Goal: Information Seeking & Learning: Learn about a topic

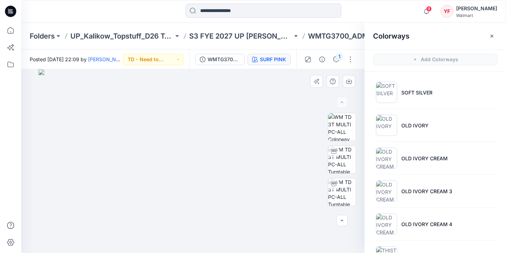
scroll to position [48, 0]
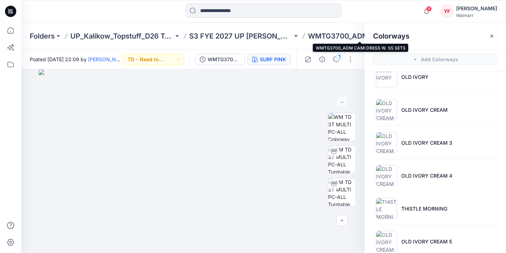
click at [339, 36] on p "WMTG3700_ADM CAMI DRESS W. SS SETS" at bounding box center [359, 36] width 103 height 10
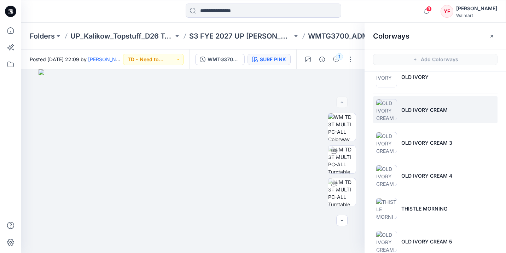
click at [418, 111] on p "OLD IVORY CREAM" at bounding box center [425, 109] width 46 height 7
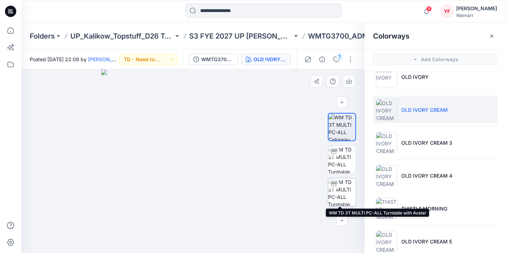
scroll to position [1, 0]
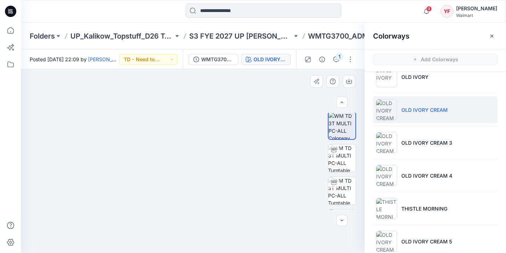
drag, startPoint x: 190, startPoint y: 96, endPoint x: 190, endPoint y: 179, distance: 83.9
click at [190, 179] on img at bounding box center [193, 159] width 354 height 187
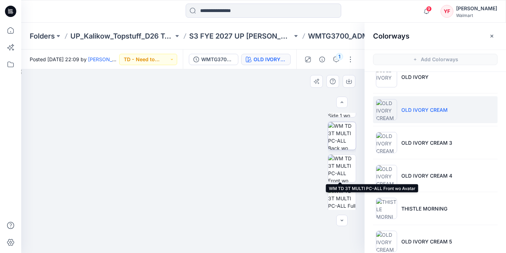
scroll to position [186, 0]
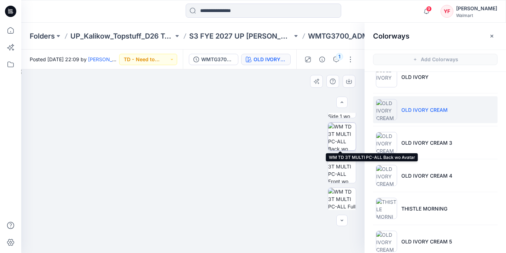
click at [341, 141] on img at bounding box center [342, 137] width 28 height 28
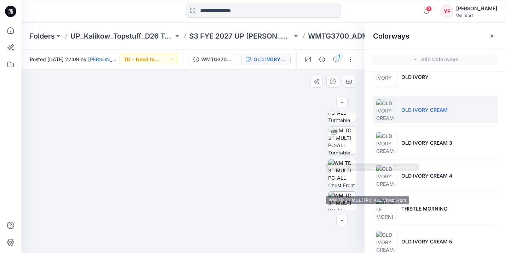
scroll to position [65, 0]
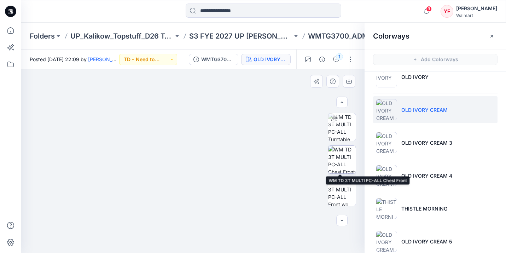
click at [345, 164] on img at bounding box center [342, 160] width 28 height 28
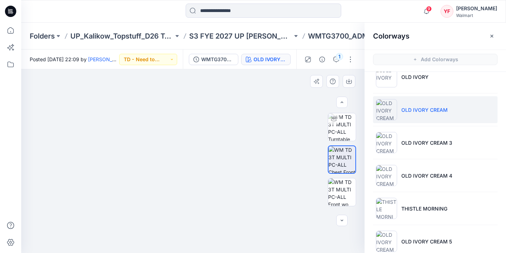
drag, startPoint x: 221, startPoint y: 123, endPoint x: 214, endPoint y: 177, distance: 54.5
click at [214, 177] on img at bounding box center [193, 149] width 340 height 207
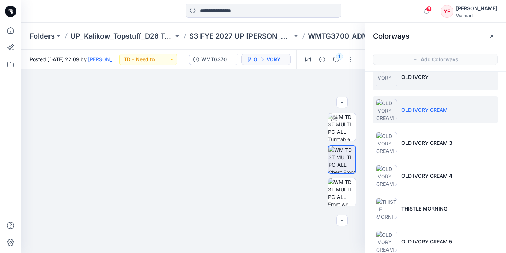
click at [414, 80] on p "OLD IVORY" at bounding box center [415, 76] width 27 height 7
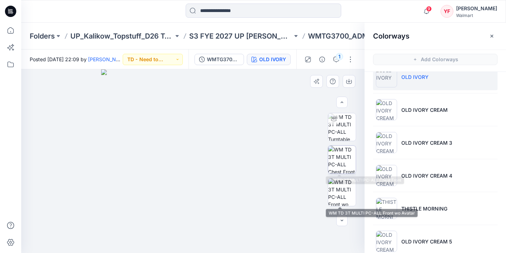
click at [341, 158] on img at bounding box center [342, 160] width 28 height 28
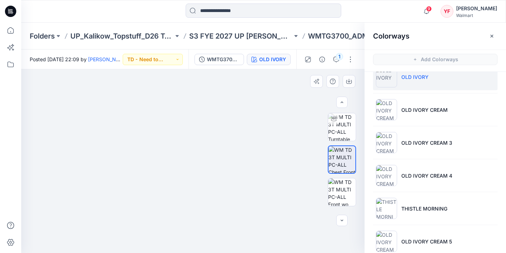
drag, startPoint x: 219, startPoint y: 115, endPoint x: 214, endPoint y: 157, distance: 43.2
click at [214, 157] on img at bounding box center [193, 158] width 281 height 190
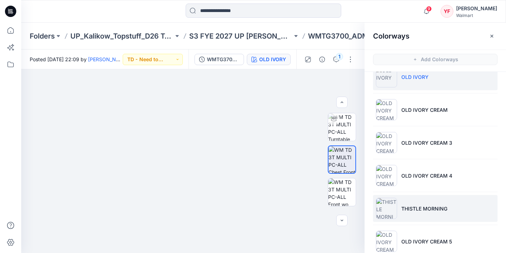
click at [428, 207] on p "THISTLE MORNING" at bounding box center [425, 208] width 46 height 7
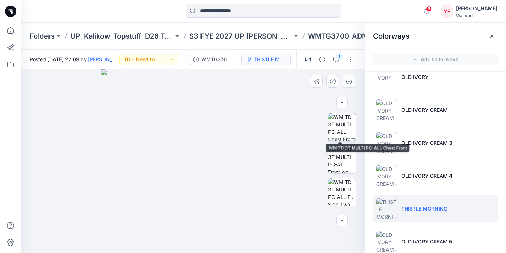
click at [338, 128] on img at bounding box center [342, 127] width 28 height 28
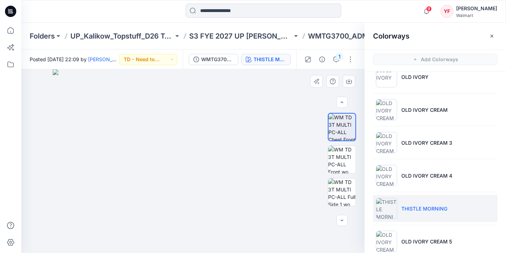
drag, startPoint x: 185, startPoint y: 101, endPoint x: 174, endPoint y: 171, distance: 70.9
click at [174, 171] on img at bounding box center [193, 161] width 281 height 184
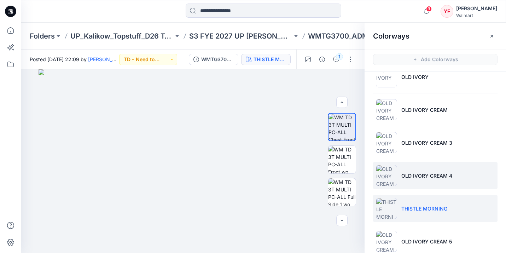
click at [443, 173] on p "OLD IVORY CREAM 4" at bounding box center [427, 175] width 51 height 7
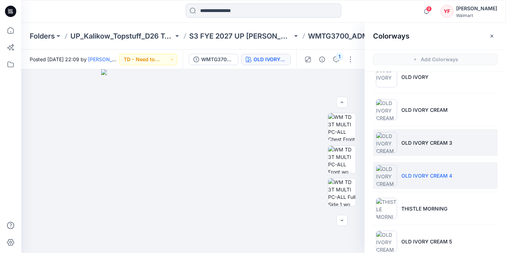
click at [402, 145] on p "OLD IVORY CREAM 3" at bounding box center [427, 142] width 51 height 7
click at [411, 181] on li "OLD IVORY CREAM 4" at bounding box center [435, 175] width 125 height 27
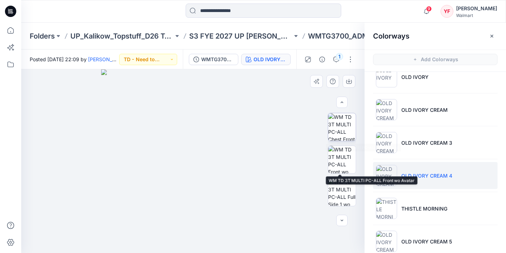
click at [341, 127] on img at bounding box center [342, 127] width 28 height 28
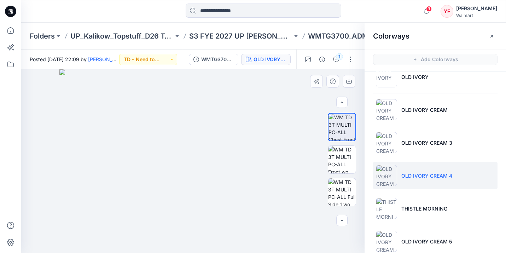
drag, startPoint x: 185, startPoint y: 88, endPoint x: 191, endPoint y: 148, distance: 60.1
click at [191, 148] on img at bounding box center [192, 161] width 267 height 184
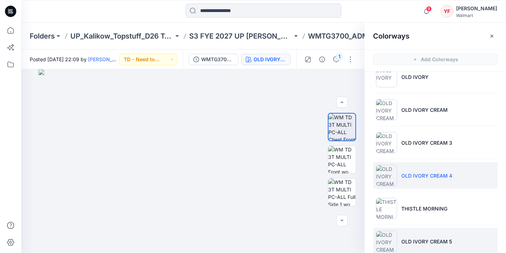
click at [431, 234] on li "OLD IVORY CREAM 5" at bounding box center [435, 241] width 125 height 27
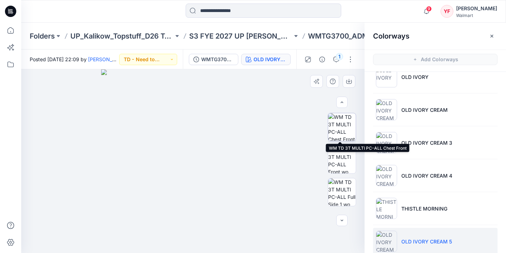
click at [337, 124] on img at bounding box center [342, 127] width 28 height 28
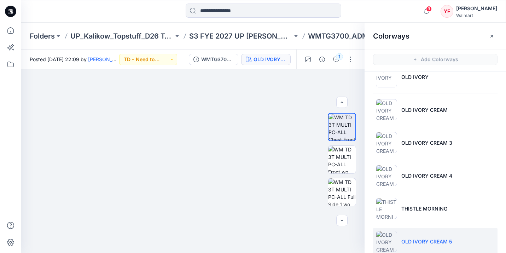
scroll to position [94, 0]
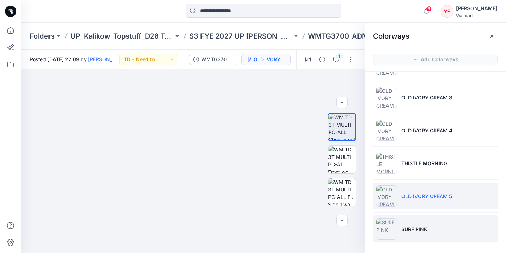
click at [440, 225] on li "SURF PINK" at bounding box center [435, 229] width 125 height 27
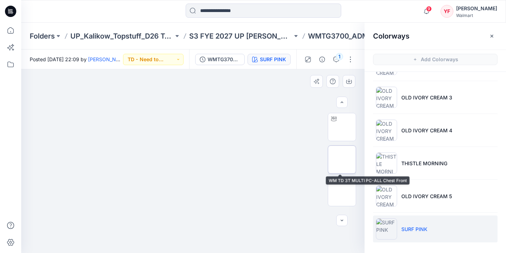
click at [342, 160] on img at bounding box center [342, 160] width 0 height 0
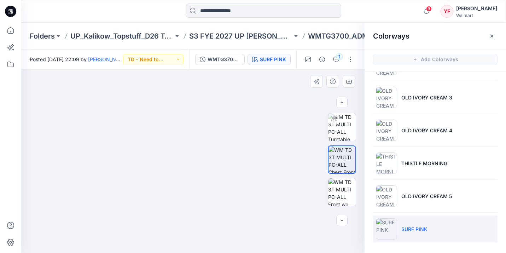
drag, startPoint x: 210, startPoint y: 109, endPoint x: 202, endPoint y: 127, distance: 20.0
click at [202, 127] on img at bounding box center [192, 149] width 267 height 207
click at [330, 34] on p "WMTG3700_ADM CAMI DRESS W. SS SETS" at bounding box center [359, 36] width 103 height 10
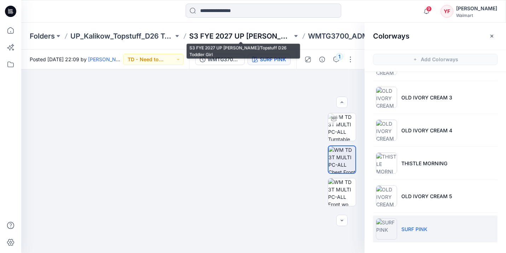
click at [269, 36] on p "S3 FYE 2027 UP [PERSON_NAME]/Topstuff D26 Toddler Girl" at bounding box center [240, 36] width 103 height 10
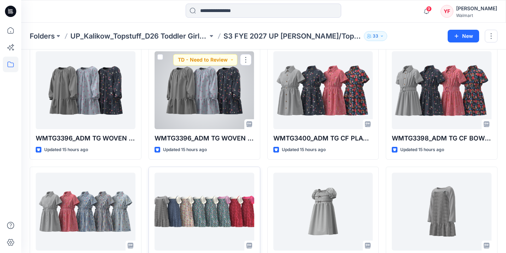
scroll to position [312, 0]
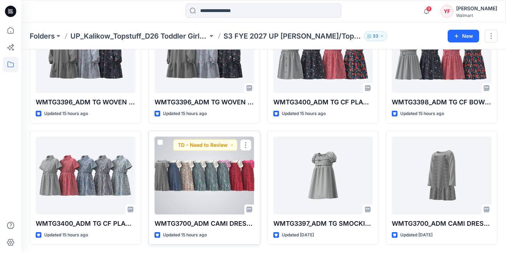
click at [230, 167] on div at bounding box center [205, 176] width 100 height 78
